Goal: Task Accomplishment & Management: Use online tool/utility

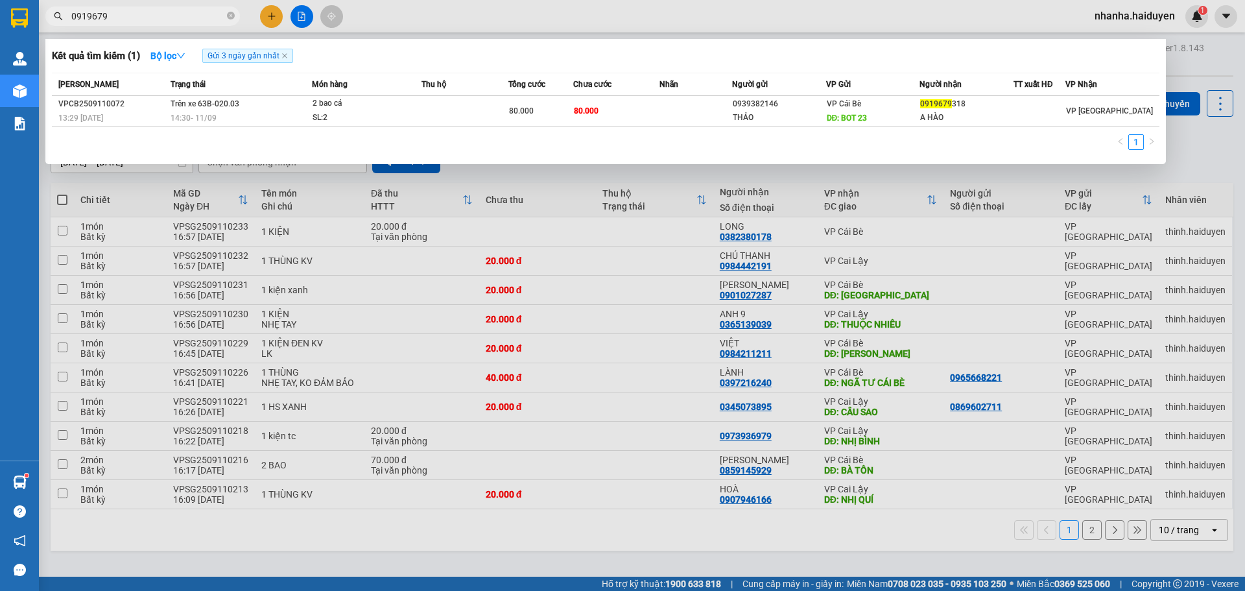
click at [143, 20] on input "0919679" at bounding box center [147, 16] width 153 height 14
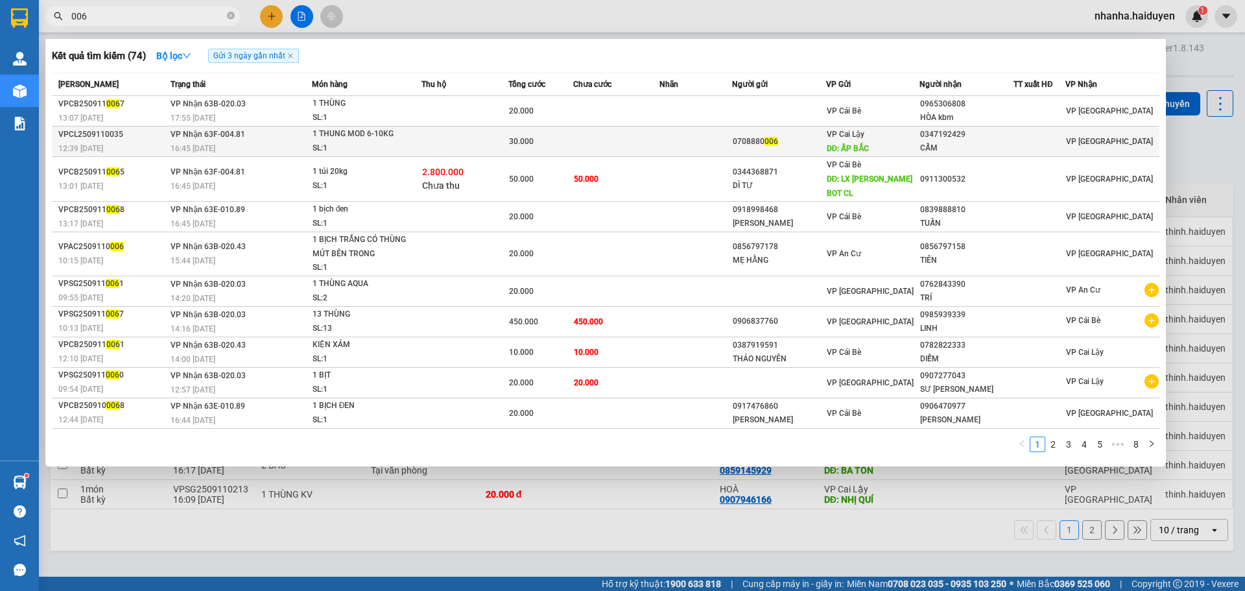
type input "006"
click at [600, 145] on td at bounding box center [616, 141] width 87 height 30
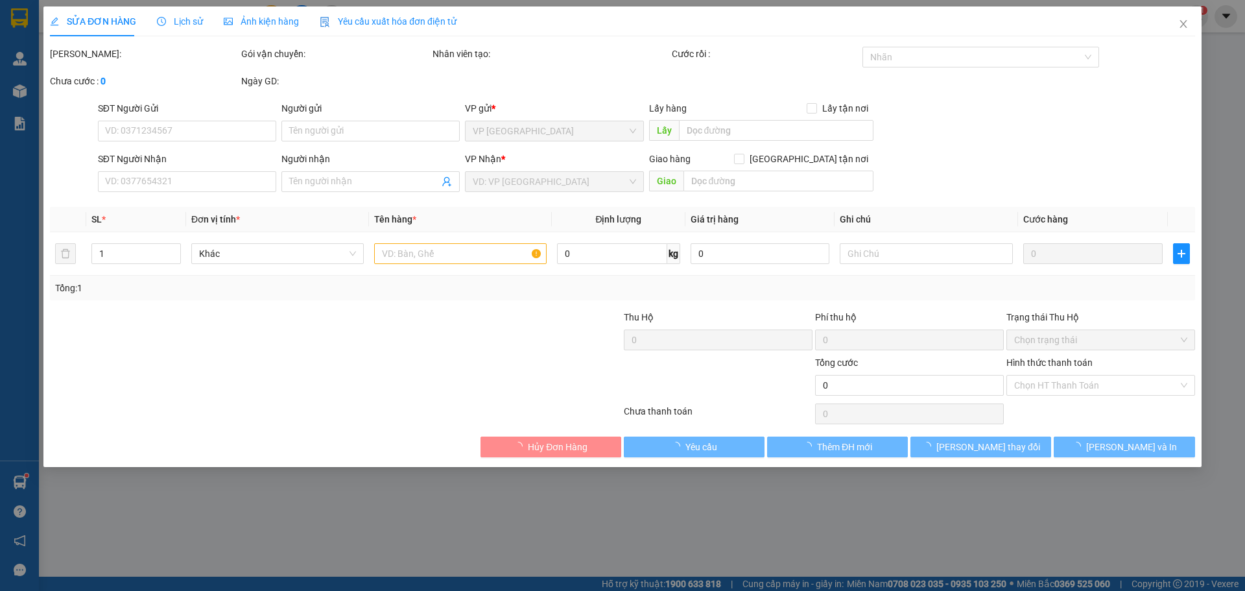
type input "0708880006"
type input "ẤP BẮC"
type input "0347192429"
type input "CẨM"
type input "30.000"
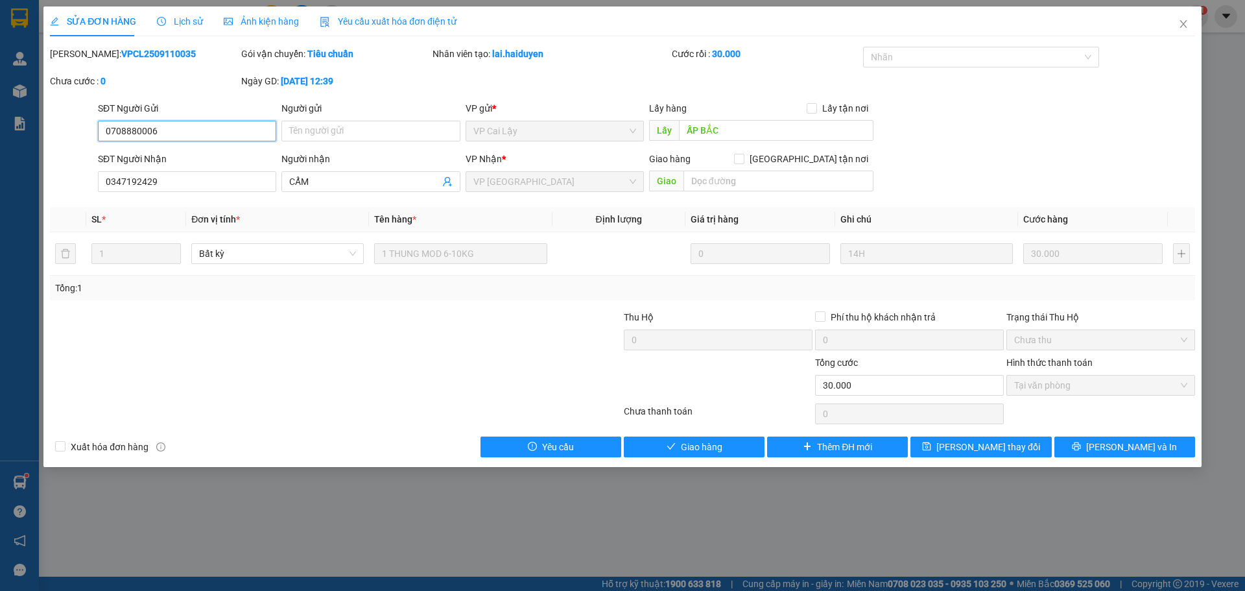
click at [144, 133] on input "0708880006" at bounding box center [187, 131] width 178 height 21
click at [390, 545] on div "SỬA ĐƠN HÀNG Lịch sử Ảnh kiện hàng Yêu cầu xuất hóa đơn điện tử Total Paid Fee …" at bounding box center [622, 295] width 1245 height 591
click at [153, 183] on input "0347192429" at bounding box center [187, 181] width 178 height 21
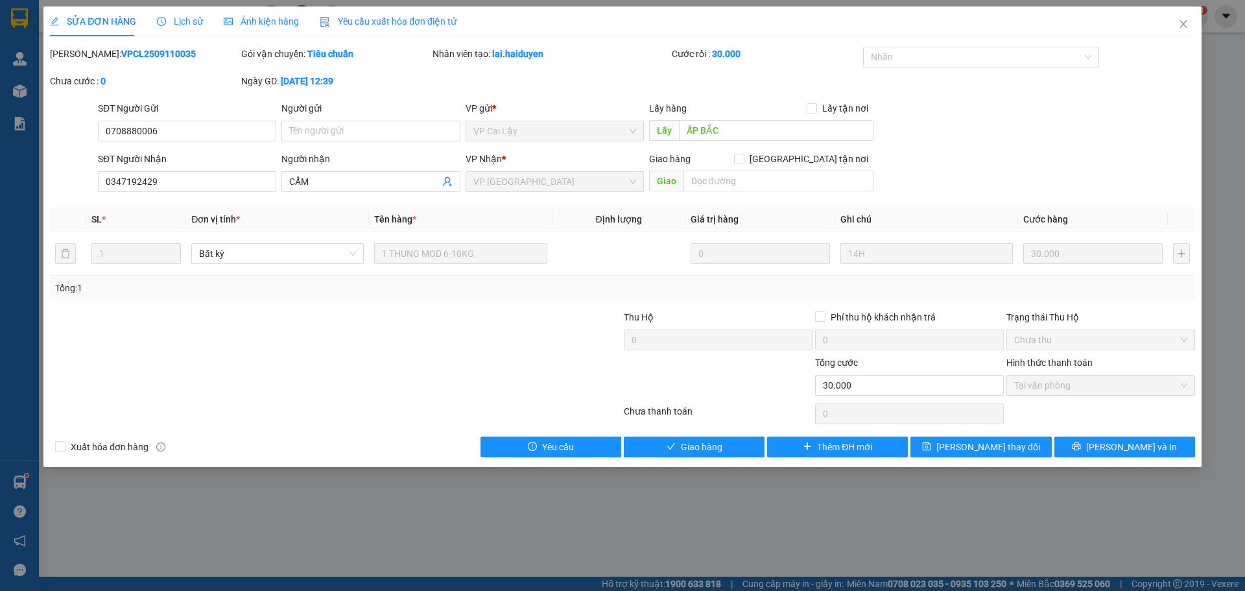
click at [426, 513] on div "SỬA ĐƠN HÀNG Lịch sử Ảnh kiện hàng Yêu cầu xuất hóa đơn điện tử Total Paid Fee …" at bounding box center [622, 295] width 1245 height 591
click at [1184, 25] on icon "close" at bounding box center [1183, 24] width 10 height 10
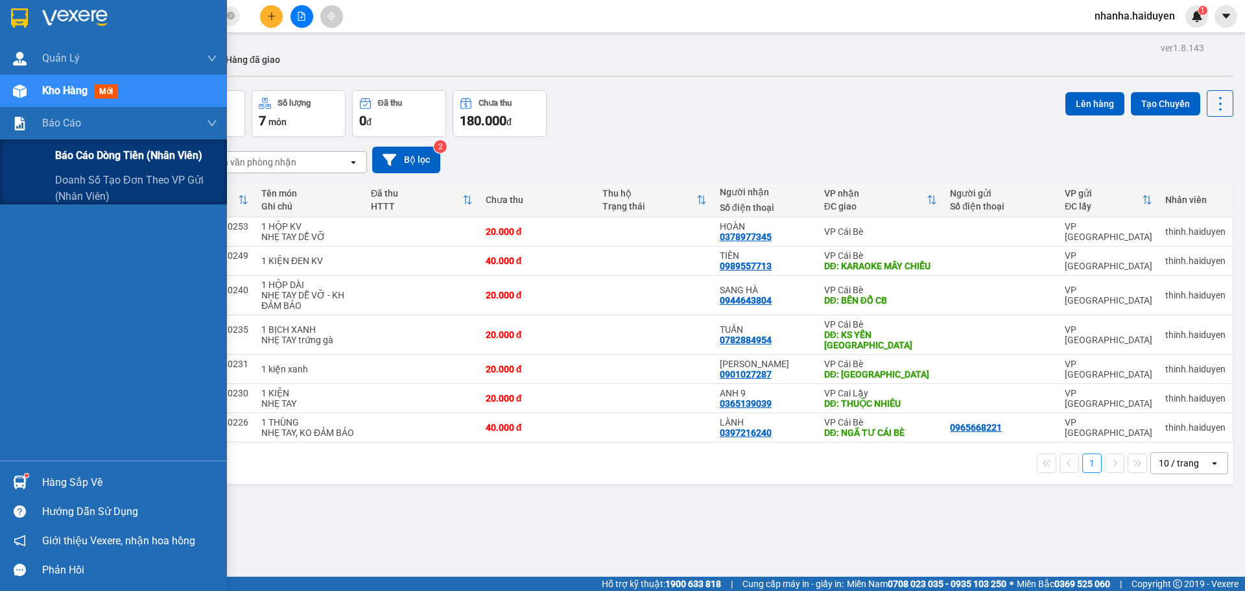
click at [150, 153] on span "Báo cáo dòng tiền (nhân viên)" at bounding box center [128, 155] width 147 height 16
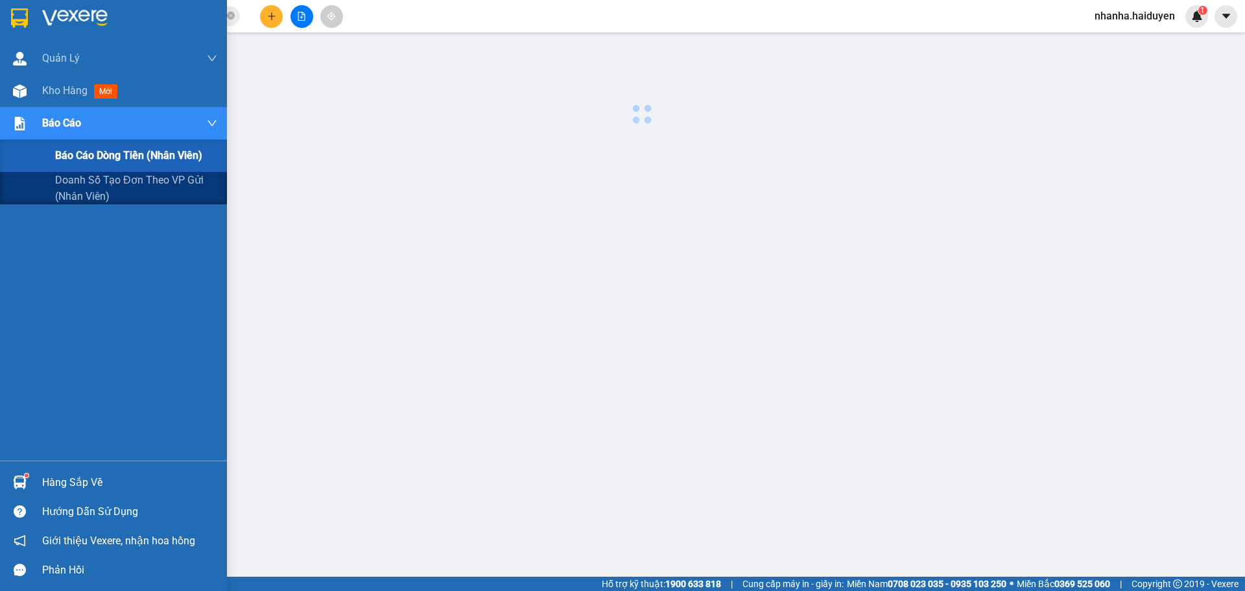
click at [150, 153] on span "Báo cáo dòng tiền (nhân viên)" at bounding box center [128, 155] width 147 height 16
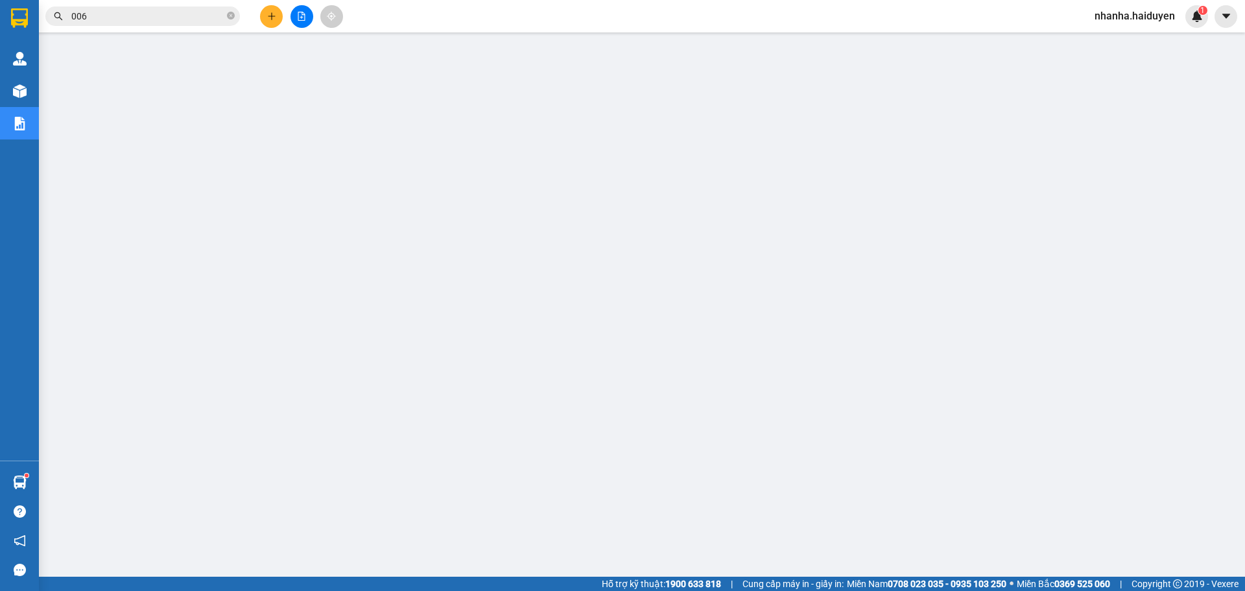
click at [310, 19] on button at bounding box center [301, 16] width 23 height 23
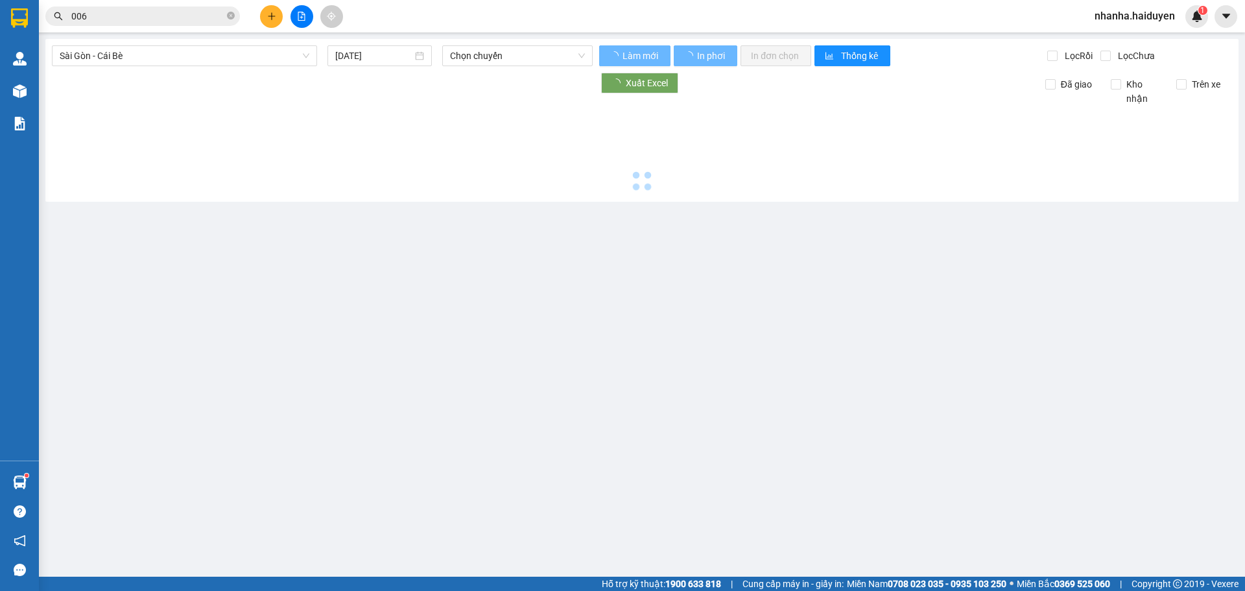
click at [309, 19] on button at bounding box center [301, 16] width 23 height 23
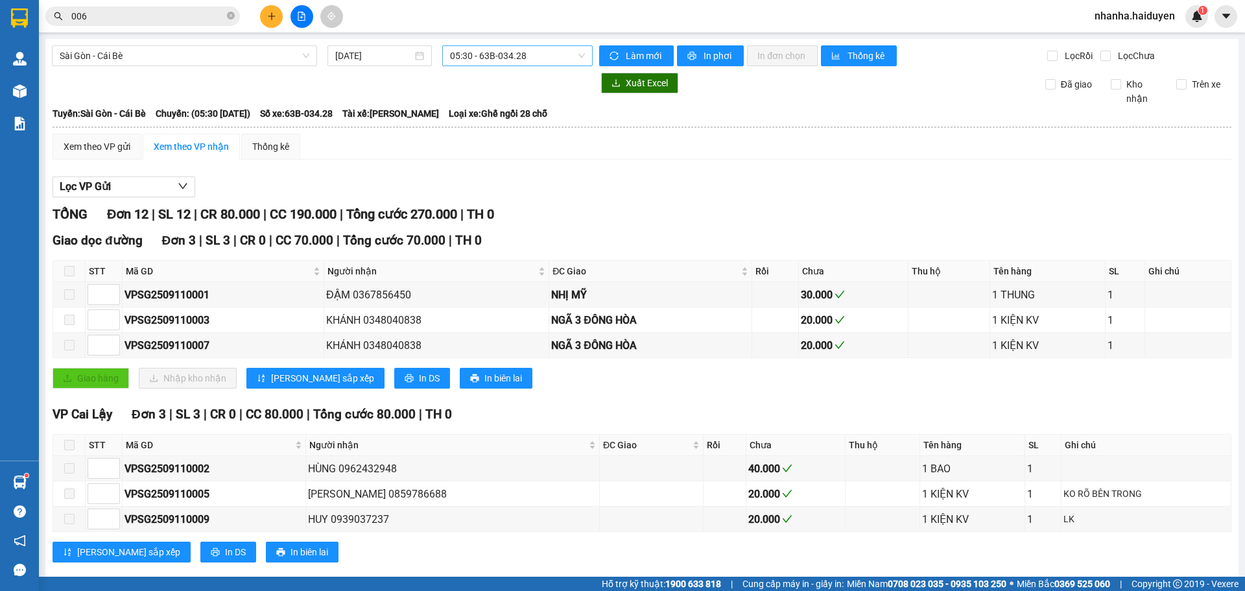
click at [488, 56] on span "05:30 - 63B-034.28" at bounding box center [517, 55] width 135 height 19
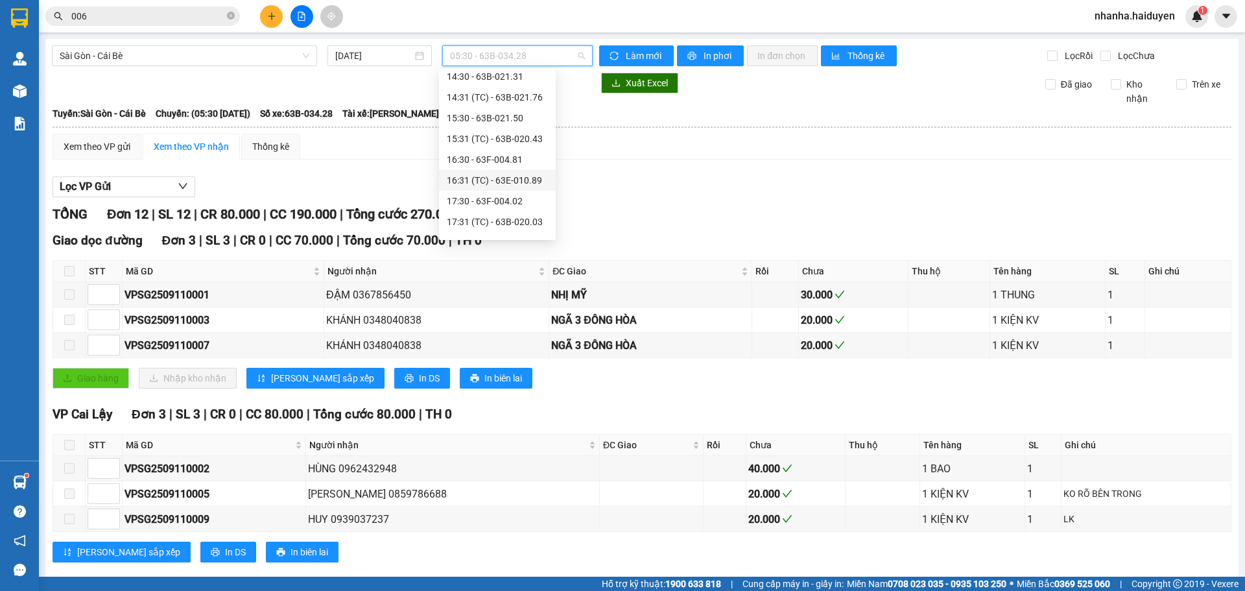
scroll to position [373, 0]
click at [497, 204] on div "18:30 - 63F-004.98" at bounding box center [497, 206] width 101 height 14
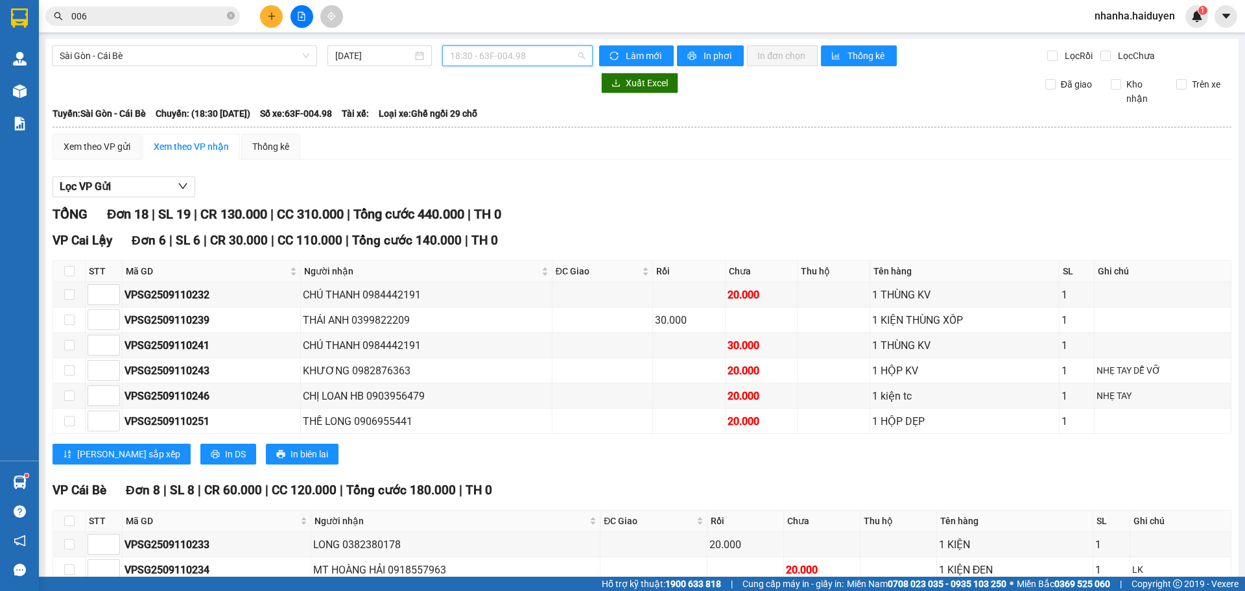
click at [502, 45] on div "18:30 - 63F-004.98" at bounding box center [517, 55] width 150 height 21
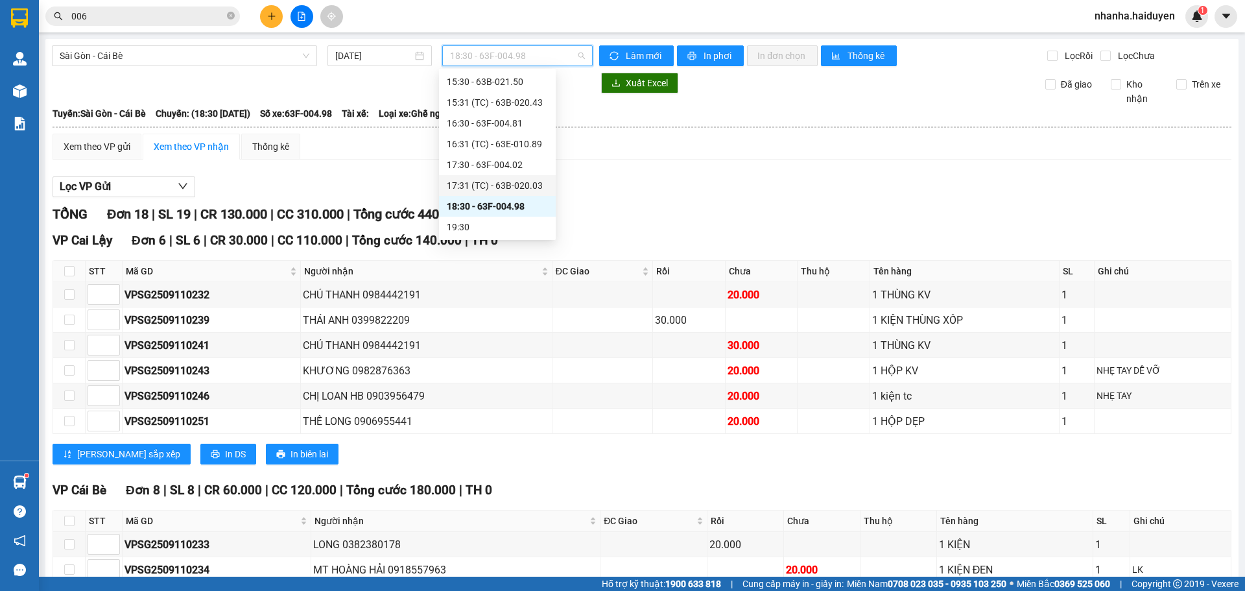
click at [514, 179] on div "17:31 (TC) - 63B-020.03" at bounding box center [497, 185] width 101 height 14
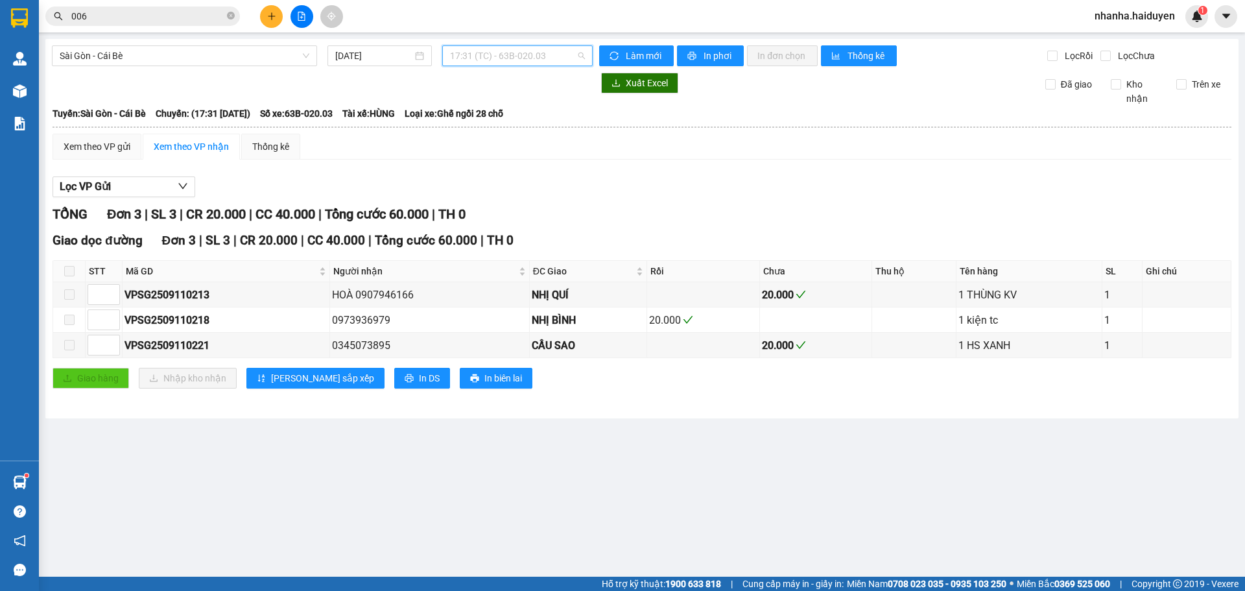
click at [514, 60] on span "17:31 (TC) - 63B-020.03" at bounding box center [517, 55] width 135 height 19
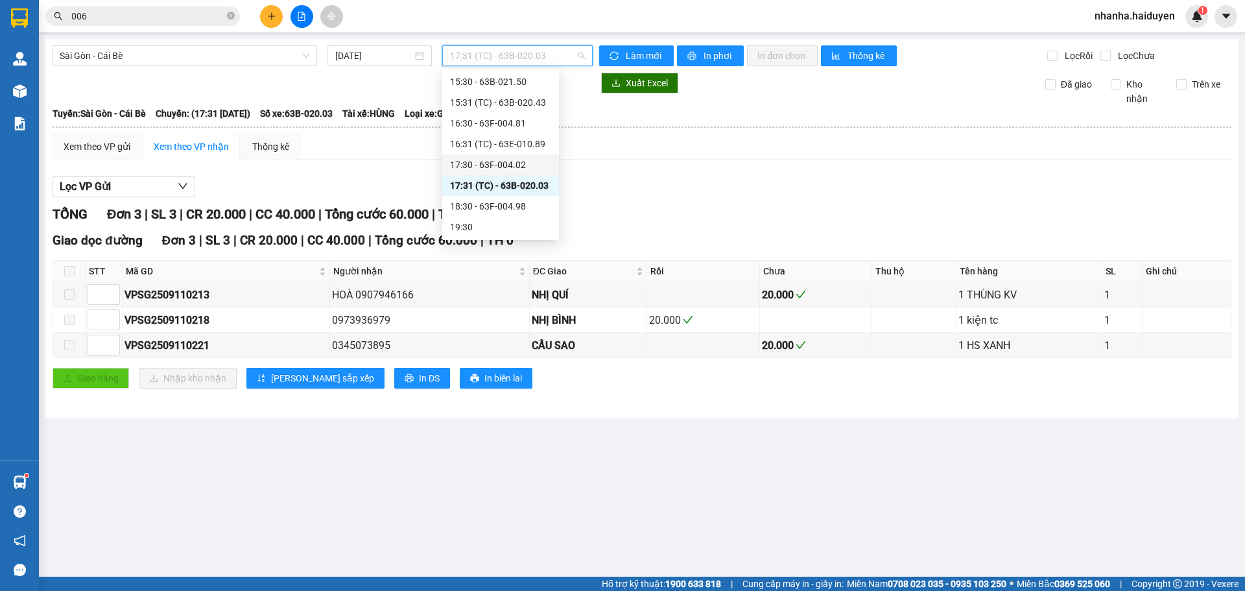
click at [504, 160] on div "17:30 - 63F-004.02" at bounding box center [500, 165] width 101 height 14
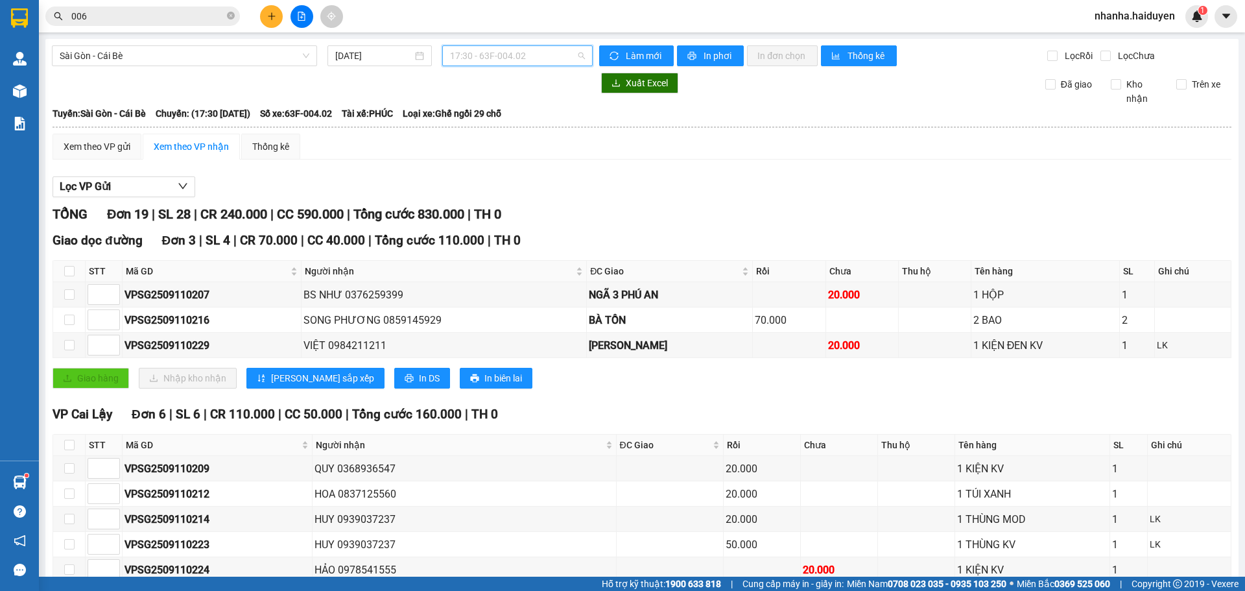
click at [497, 54] on span "17:30 - 63F-004.02" at bounding box center [517, 55] width 135 height 19
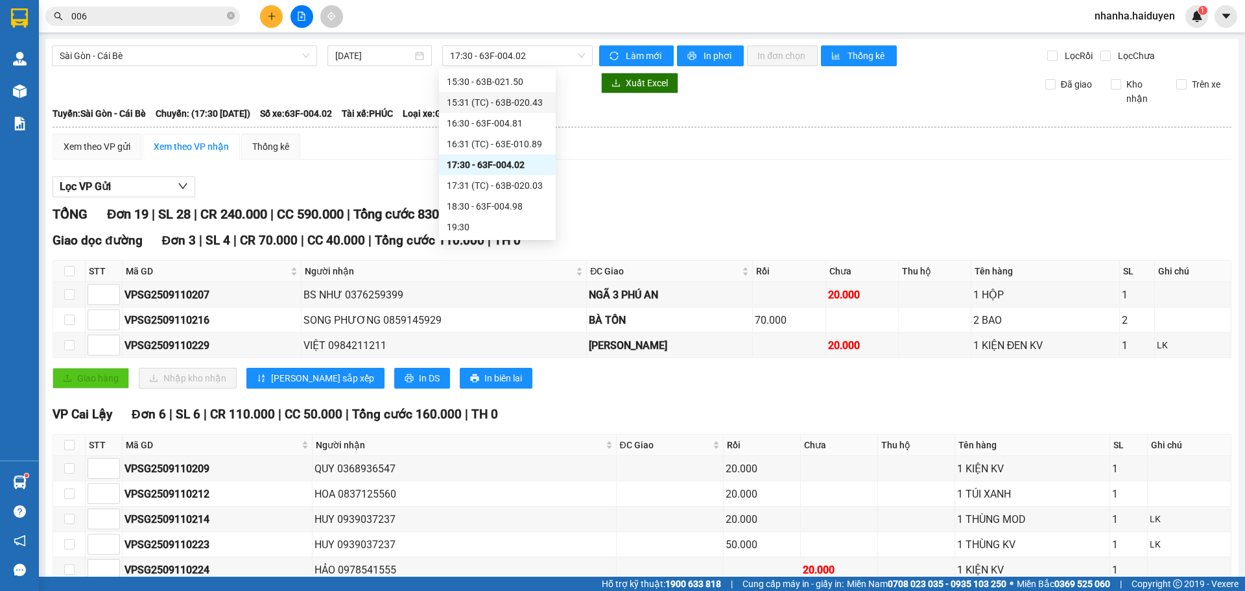
drag, startPoint x: 851, startPoint y: 188, endPoint x: 253, endPoint y: 259, distance: 602.0
click at [850, 188] on div "Lọc VP Gửi" at bounding box center [642, 186] width 1179 height 21
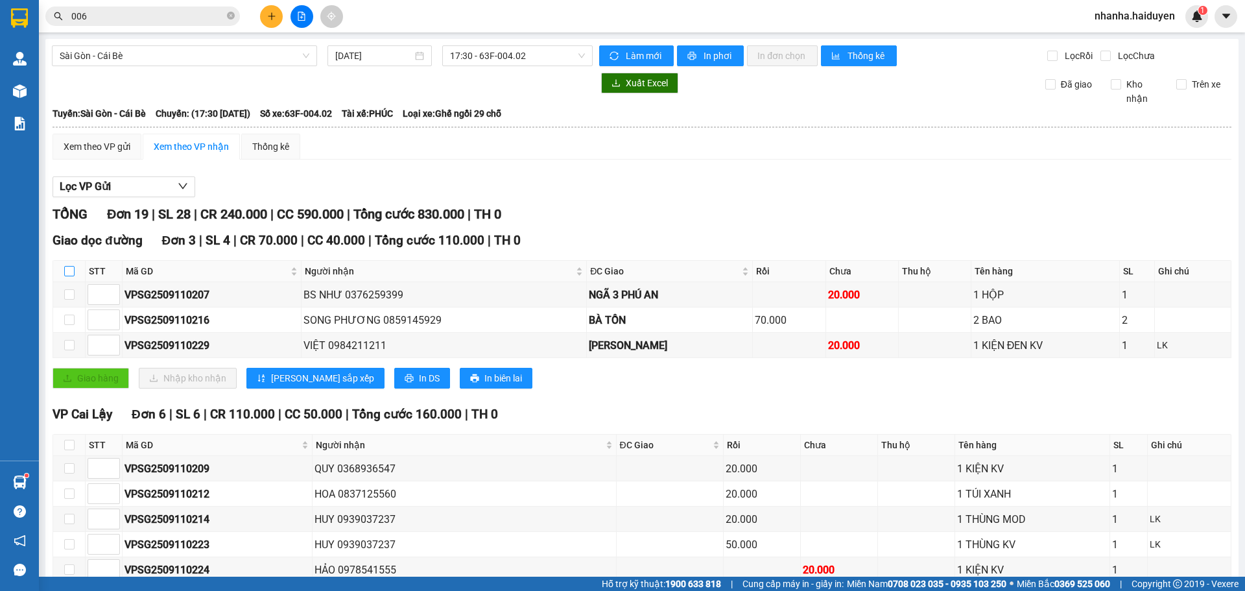
click at [69, 276] on input "checkbox" at bounding box center [69, 271] width 10 height 10
checkbox input "true"
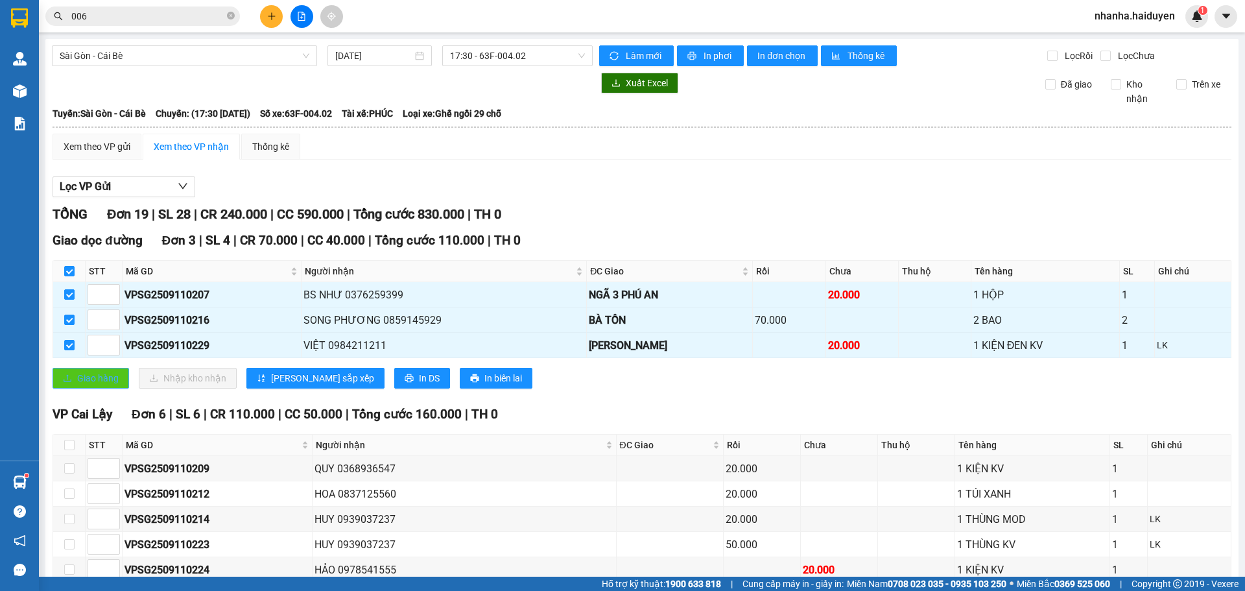
drag, startPoint x: 97, startPoint y: 372, endPoint x: 112, endPoint y: 349, distance: 27.5
click at [97, 372] on span "Giao hàng" at bounding box center [97, 378] width 41 height 14
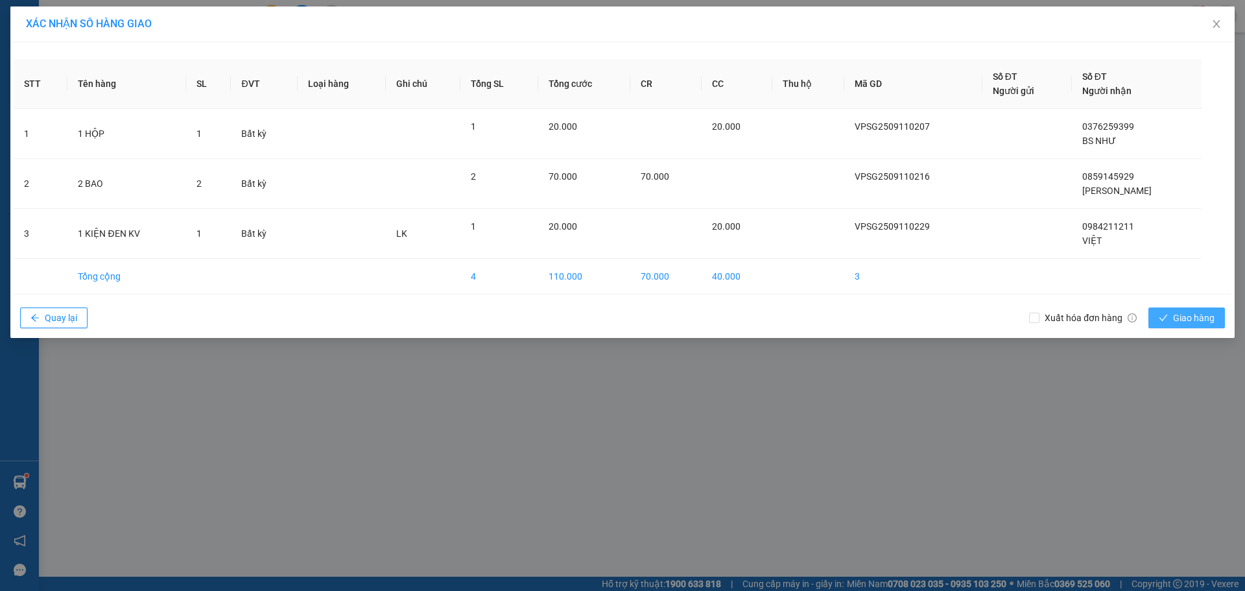
click at [1209, 312] on span "Giao hàng" at bounding box center [1193, 318] width 41 height 14
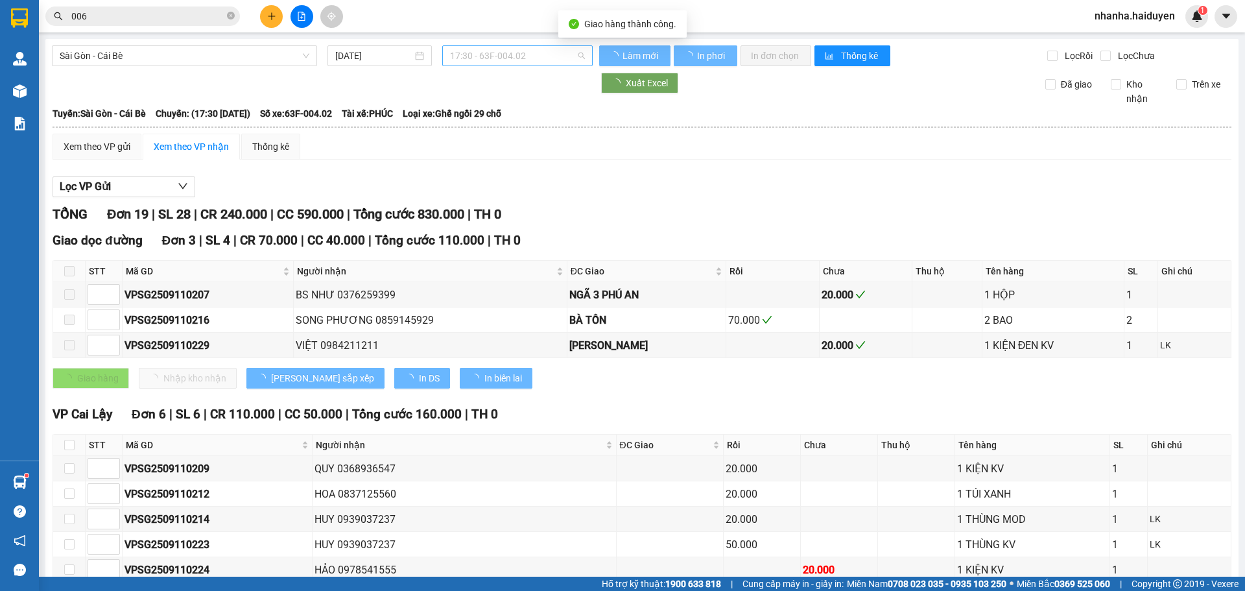
click at [503, 53] on span "17:30 - 63F-004.02" at bounding box center [517, 55] width 135 height 19
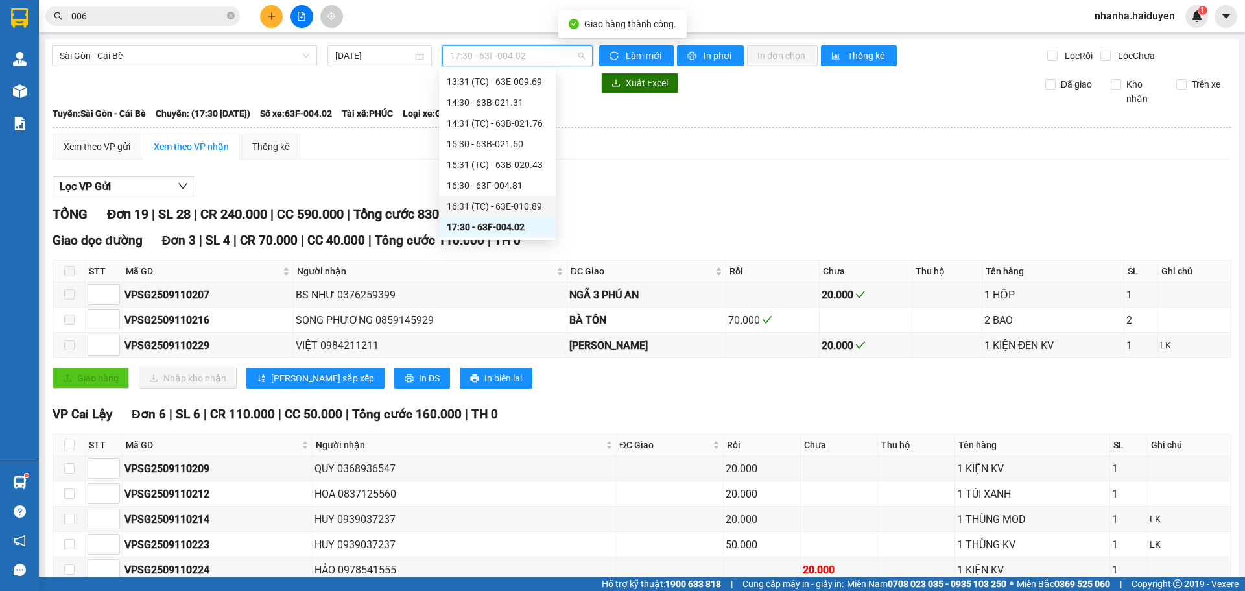
click at [491, 202] on div "16:31 (TC) - 63E-010.89" at bounding box center [497, 206] width 101 height 14
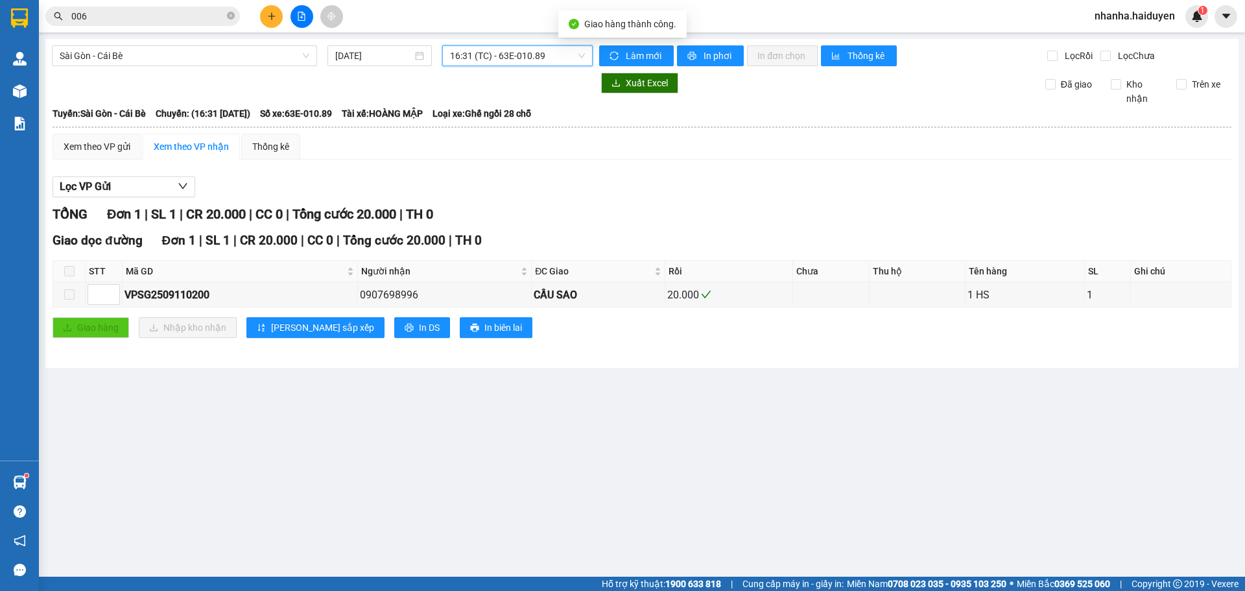
drag, startPoint x: 499, startPoint y: 54, endPoint x: 501, endPoint y: 64, distance: 10.6
click at [499, 55] on span "16:31 (TC) - 63E-010.89" at bounding box center [517, 55] width 135 height 19
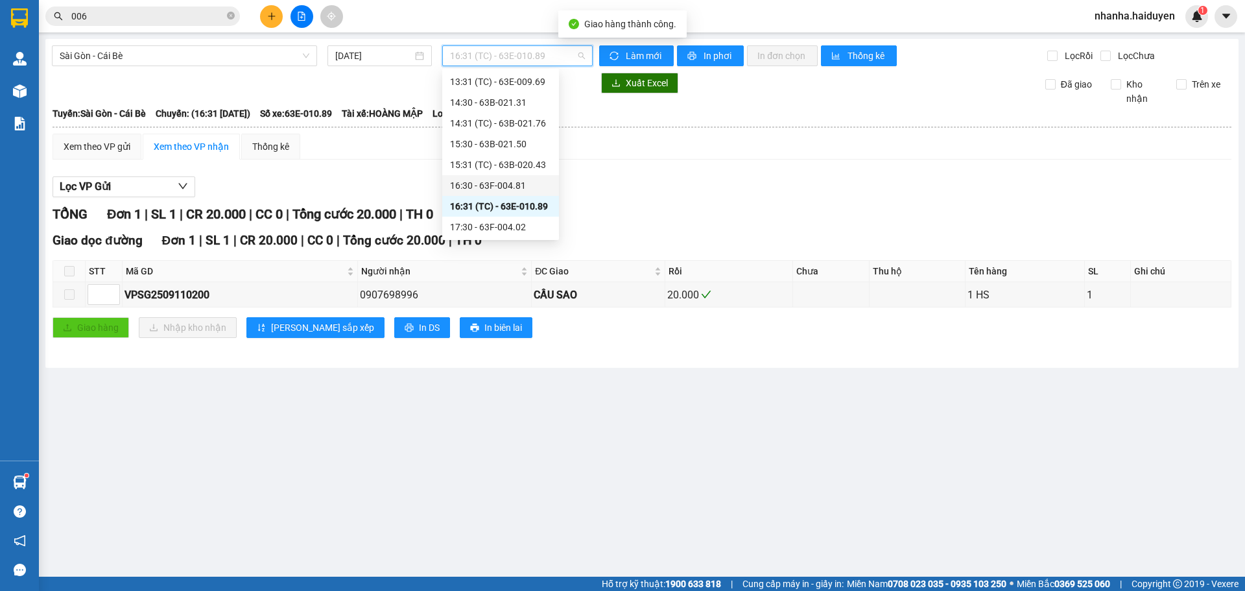
click at [500, 186] on div "16:30 - 63F-004.81" at bounding box center [500, 185] width 101 height 14
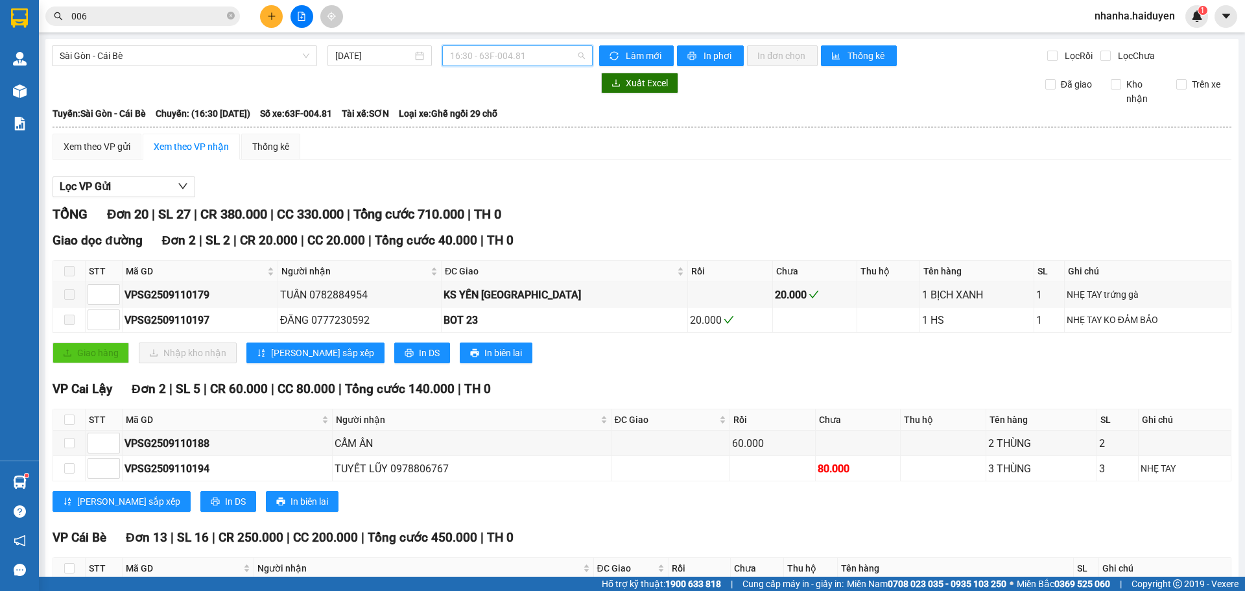
click at [518, 60] on span "16:30 - 63F-004.81" at bounding box center [517, 55] width 135 height 19
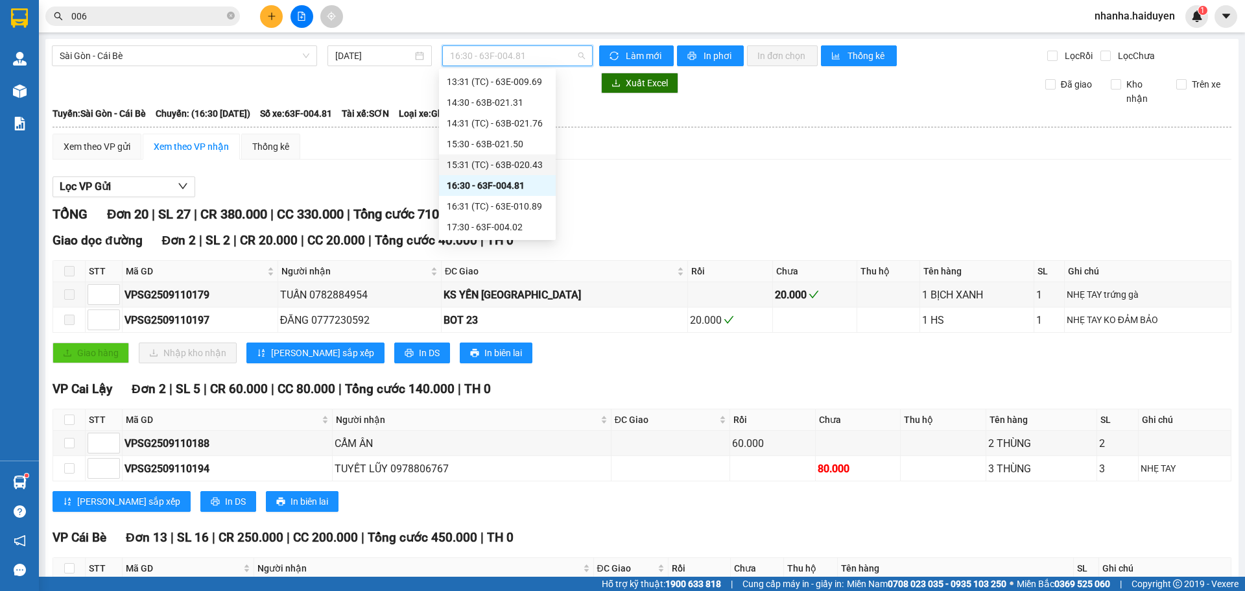
click at [484, 160] on div "15:31 (TC) - 63B-020.43" at bounding box center [497, 165] width 101 height 14
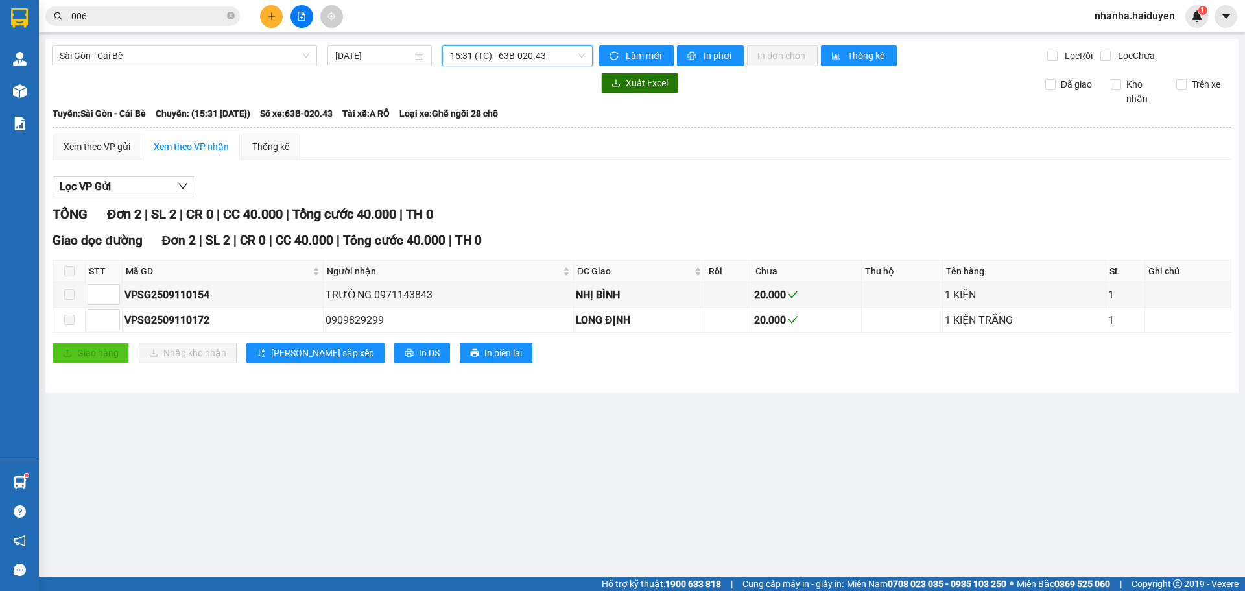
click at [489, 53] on span "15:31 (TC) - 63B-020.43" at bounding box center [517, 55] width 135 height 19
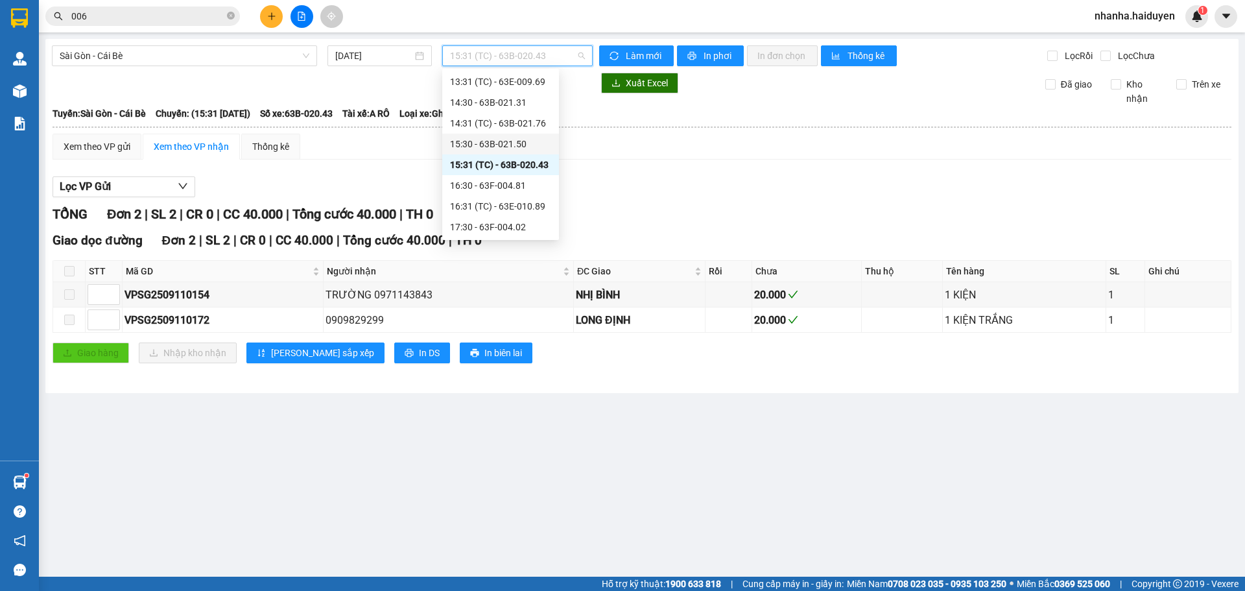
click at [486, 145] on div "15:30 - 63B-021.50" at bounding box center [500, 144] width 101 height 14
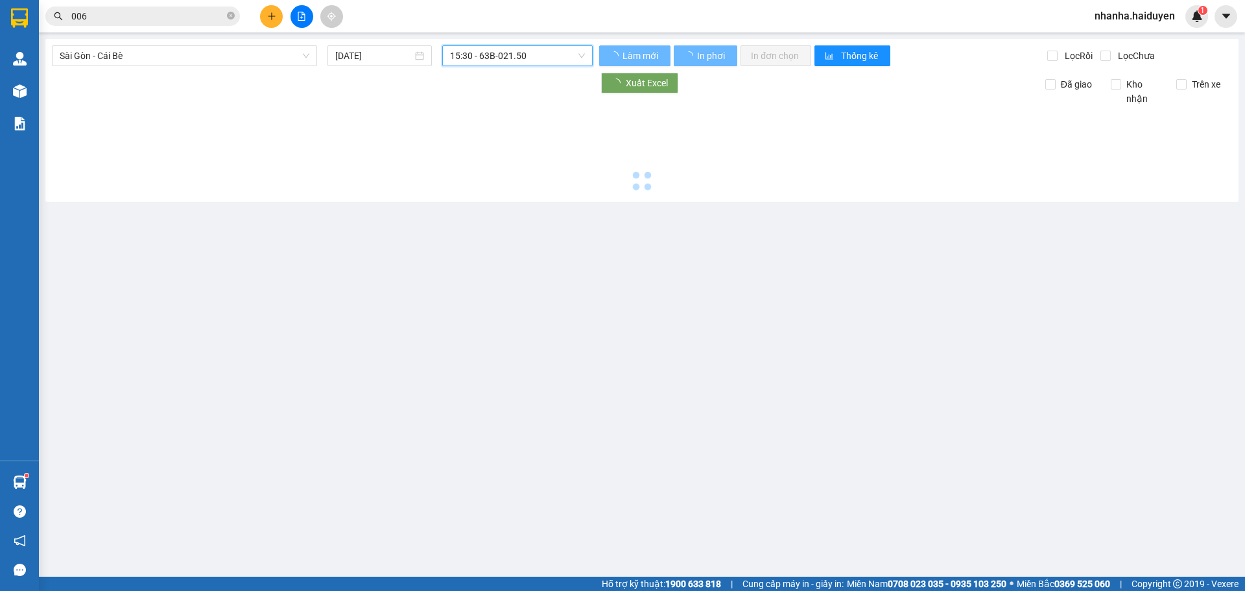
click at [508, 73] on div at bounding box center [322, 83] width 541 height 21
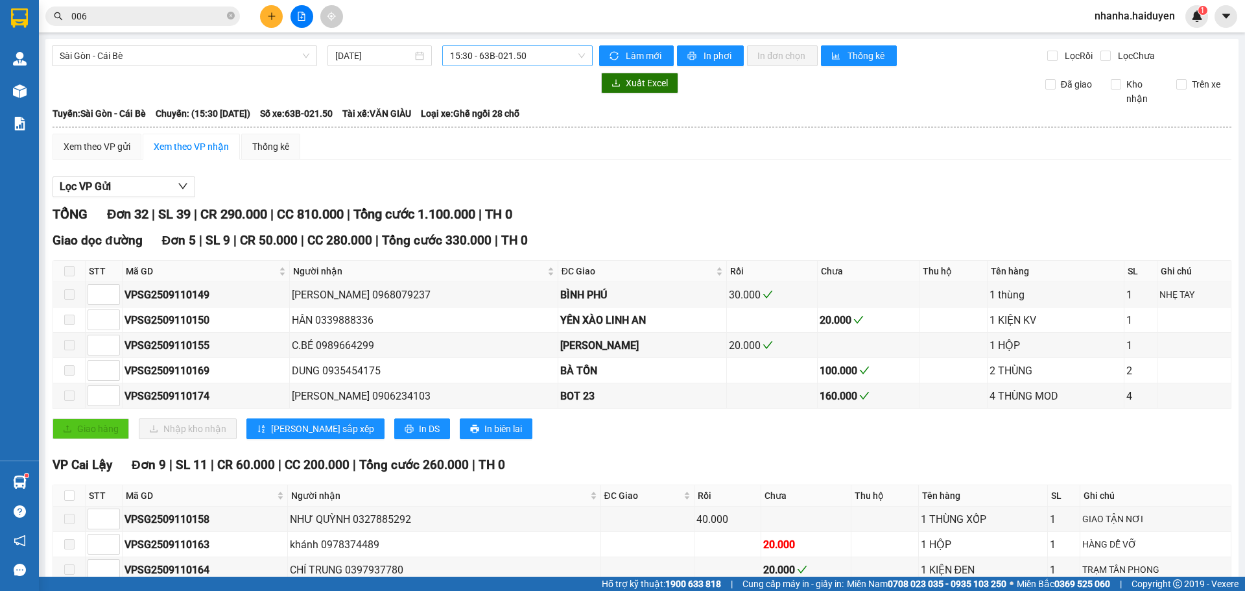
click at [512, 59] on span "15:30 - 63B-021.50" at bounding box center [517, 55] width 135 height 19
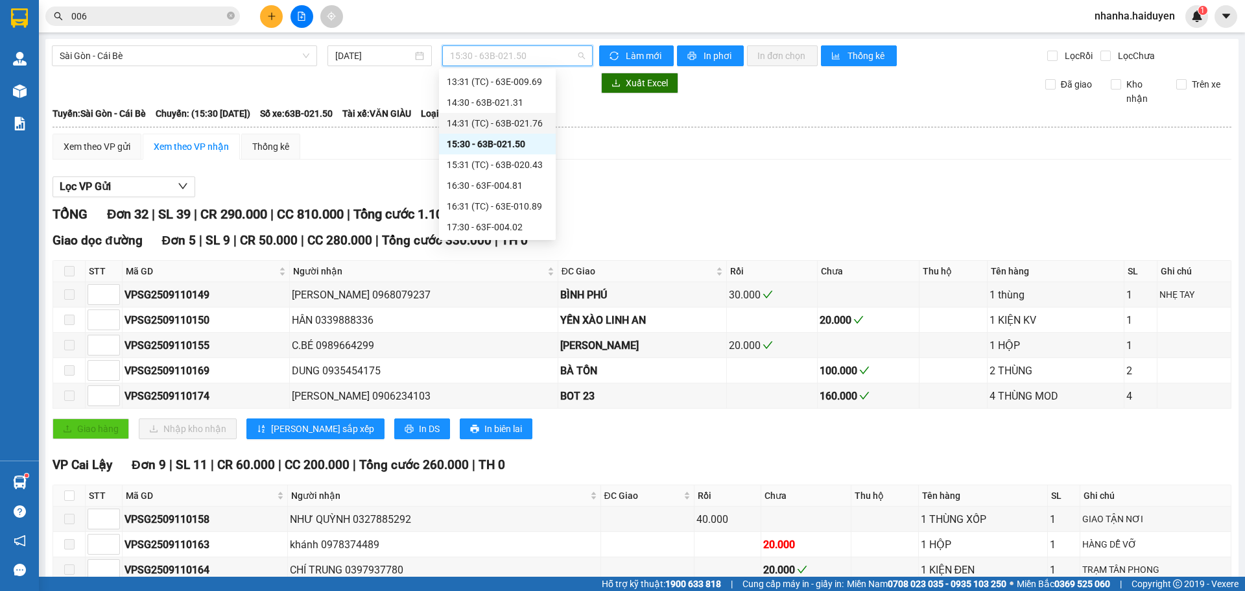
scroll to position [246, 0]
click at [476, 178] on div "14:31 (TC) - 63B-021.76" at bounding box center [497, 188] width 117 height 21
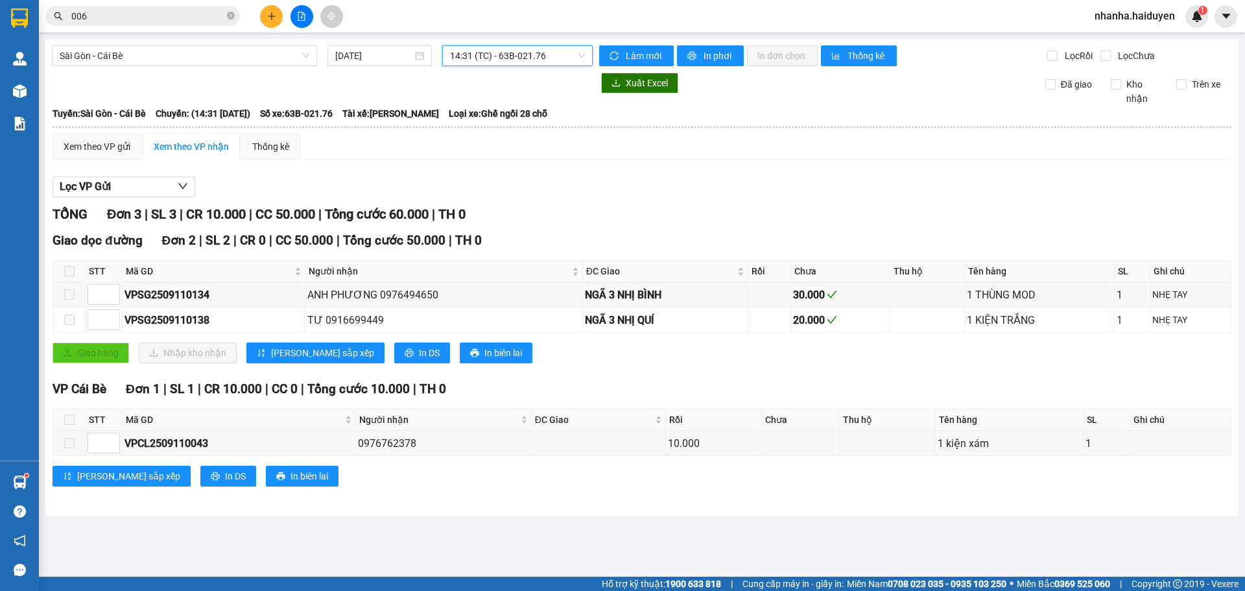
click at [510, 43] on div "[GEOGRAPHIC_DATA] - Cái Bè [DATE] 14:31 14:31 (TC) - 63B-021.76 Làm mới In phơi…" at bounding box center [641, 277] width 1193 height 477
click at [515, 41] on div "[GEOGRAPHIC_DATA] - Cái Bè [DATE] 14:31 (TC) - 63B-021.76 Làm mới In phơi In đơ…" at bounding box center [641, 277] width 1193 height 477
drag, startPoint x: 497, startPoint y: 67, endPoint x: 499, endPoint y: 51, distance: 15.6
click at [497, 66] on div "[GEOGRAPHIC_DATA] - Cái Bè [DATE] 14:31 (TC) - 63B-021.76 Làm mới In phơi In đơ…" at bounding box center [641, 277] width 1193 height 477
drag, startPoint x: 499, startPoint y: 51, endPoint x: 499, endPoint y: 60, distance: 9.1
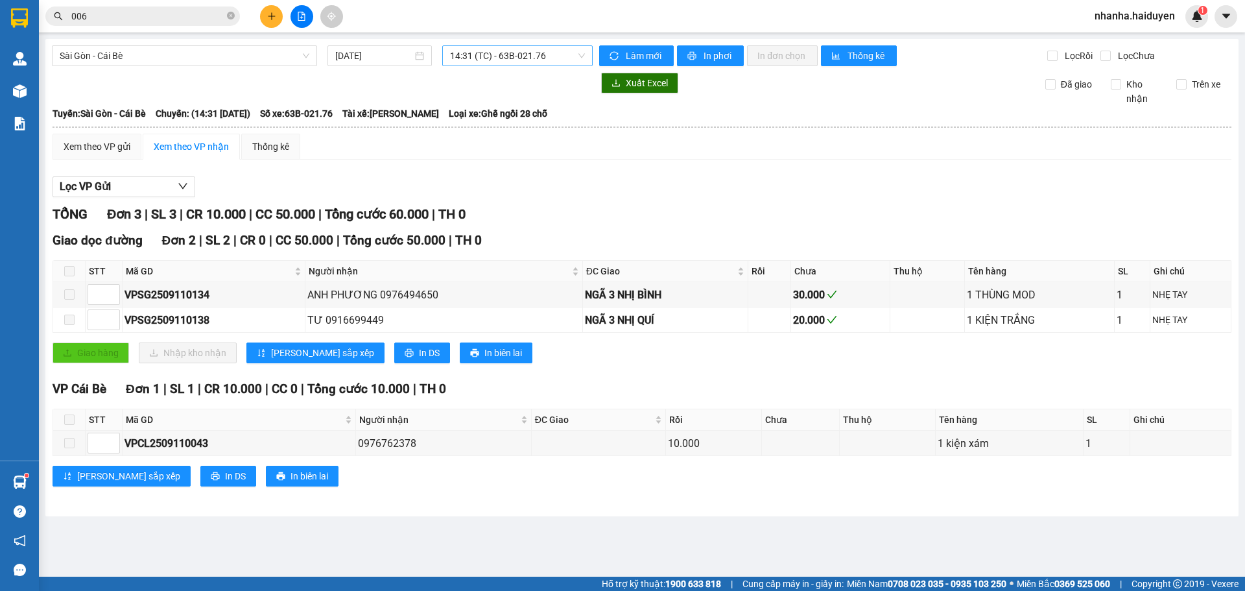
click at [499, 56] on span "14:31 (TC) - 63B-021.76" at bounding box center [517, 55] width 135 height 19
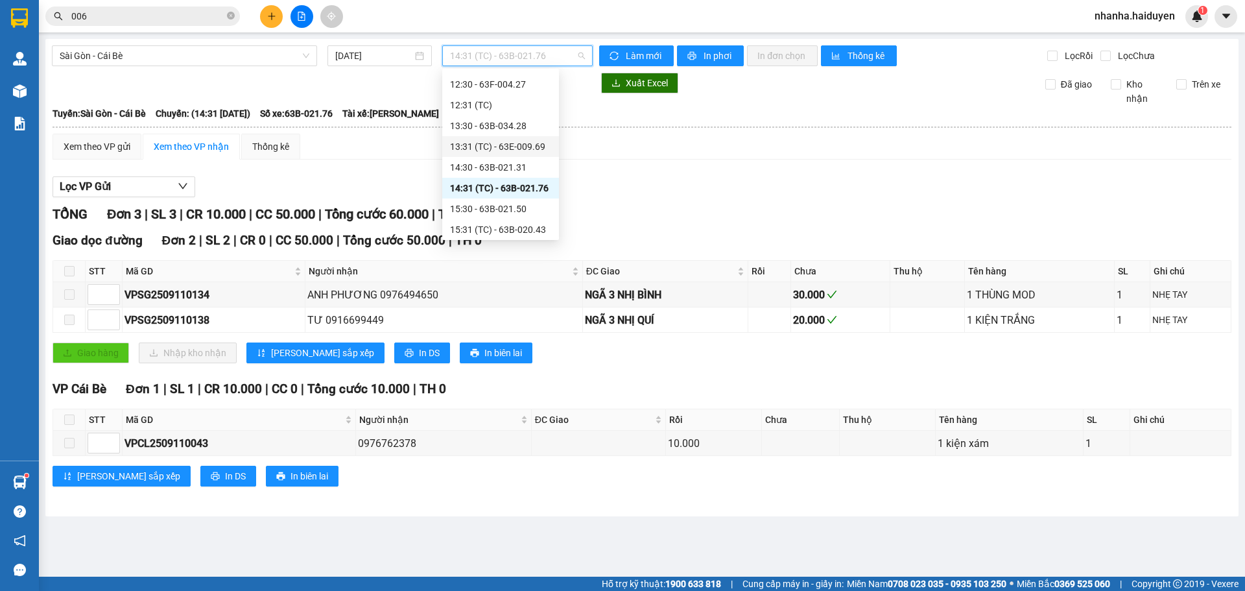
click at [488, 154] on div "13:31 (TC) - 63E-009.69" at bounding box center [500, 146] width 117 height 21
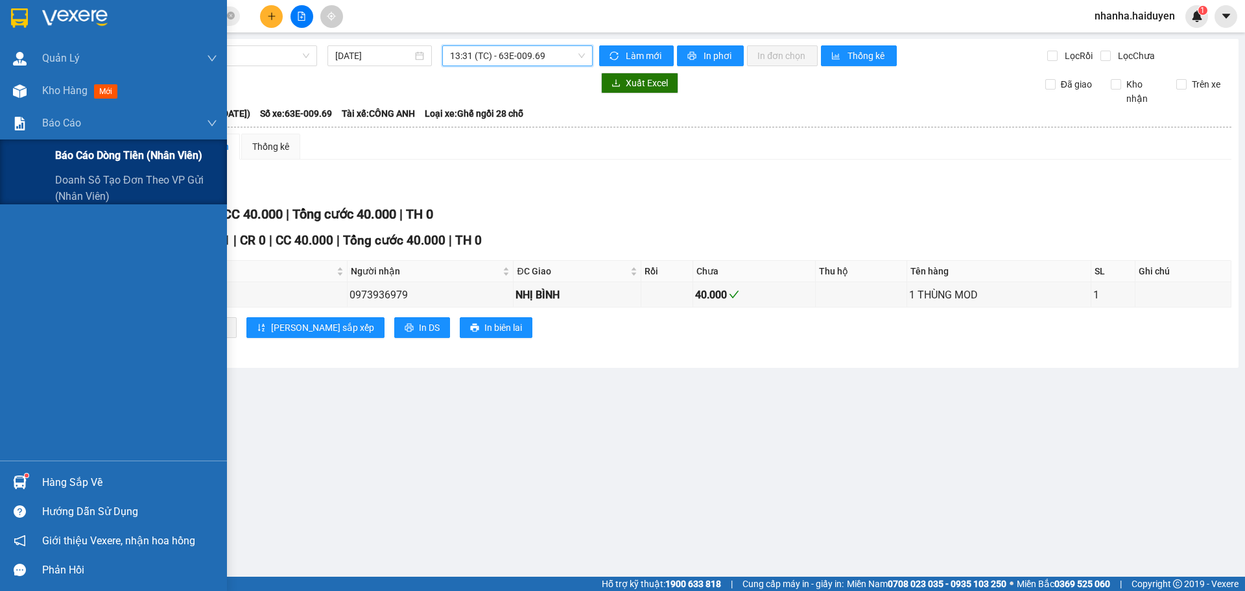
click at [96, 148] on span "Báo cáo dòng tiền (nhân viên)" at bounding box center [128, 155] width 147 height 16
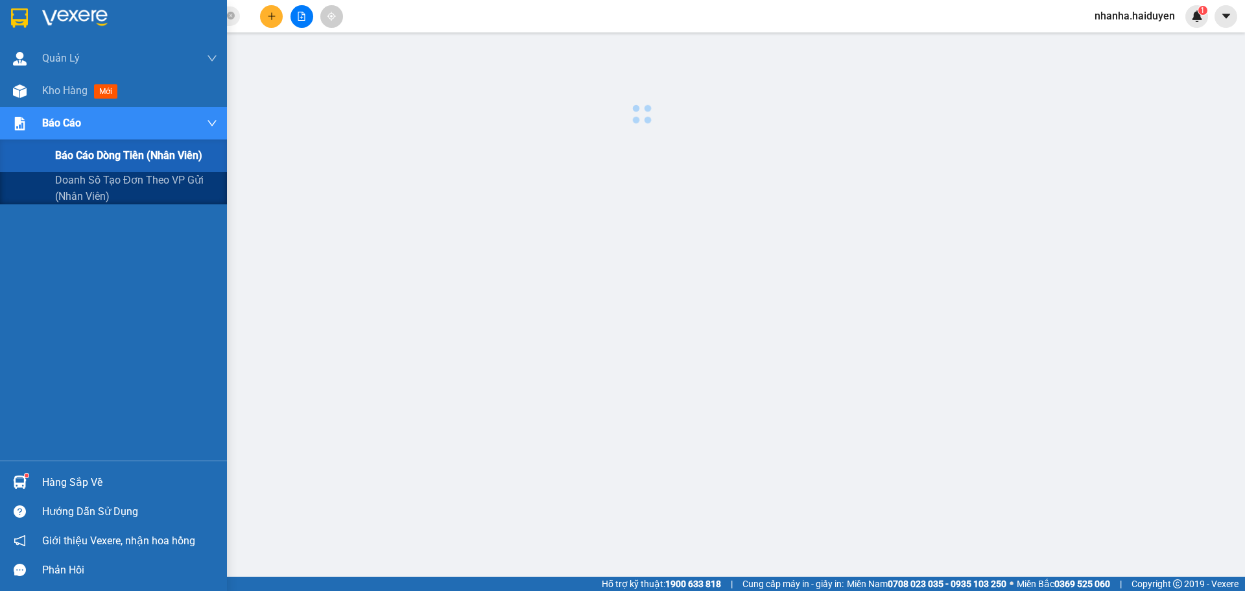
click at [96, 148] on span "Báo cáo dòng tiền (nhân viên)" at bounding box center [128, 155] width 147 height 16
